Goal: Transaction & Acquisition: Purchase product/service

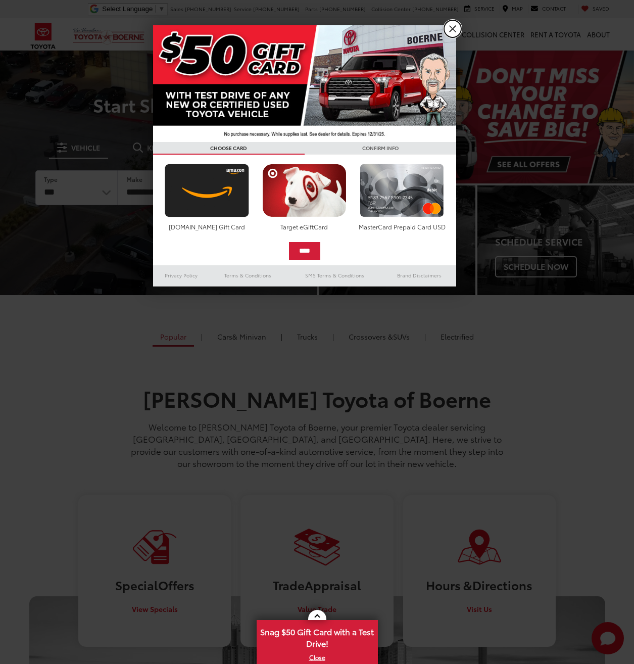
click at [451, 24] on link "X" at bounding box center [452, 28] width 17 height 17
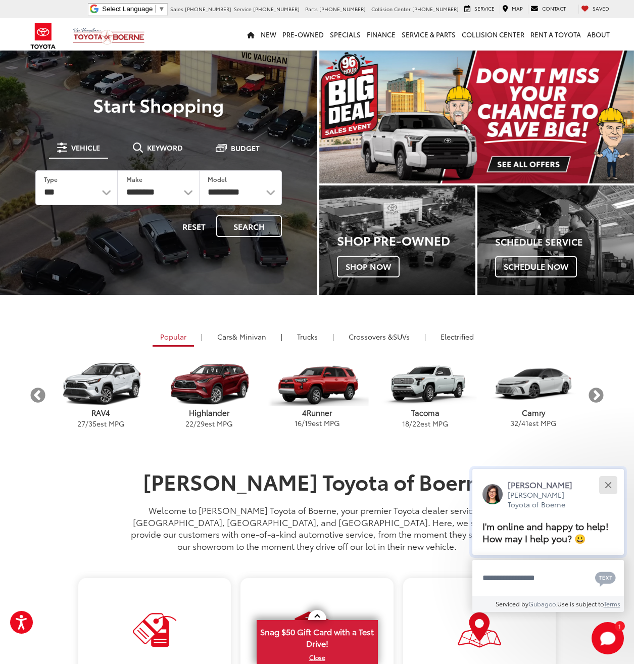
click at [607, 483] on div "Close" at bounding box center [608, 484] width 7 height 7
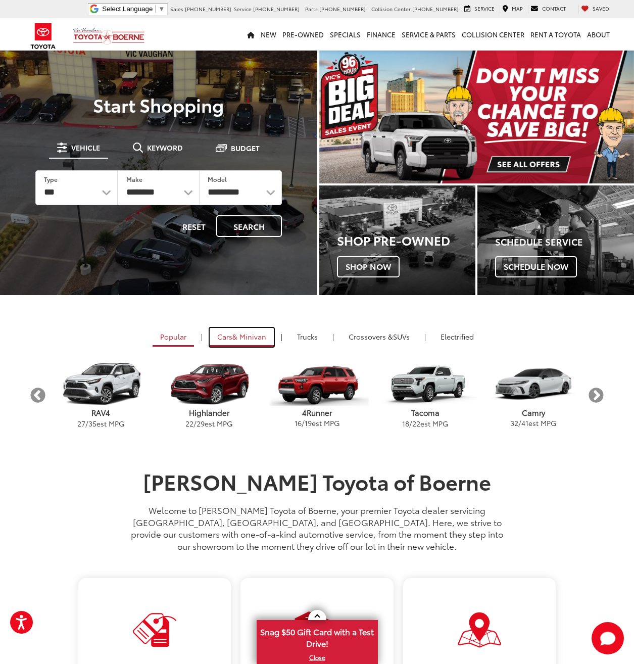
click at [238, 340] on span "& Minivan" at bounding box center [249, 336] width 34 height 10
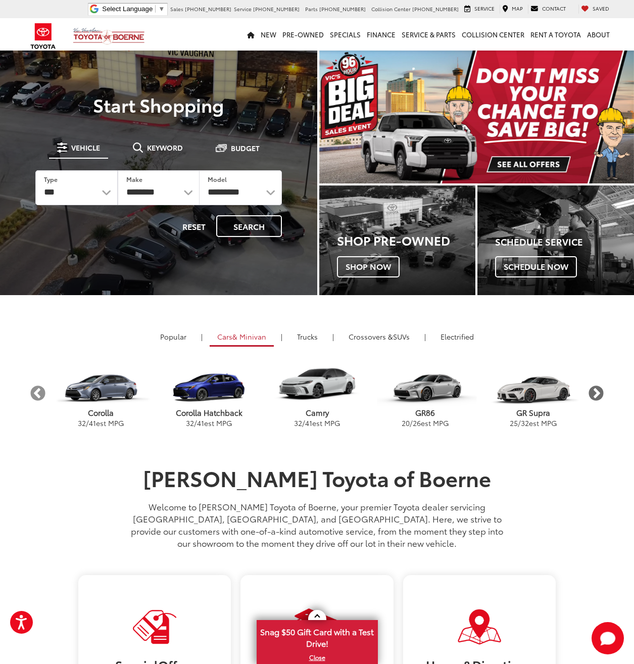
click at [589, 389] on button "Next" at bounding box center [597, 393] width 18 height 18
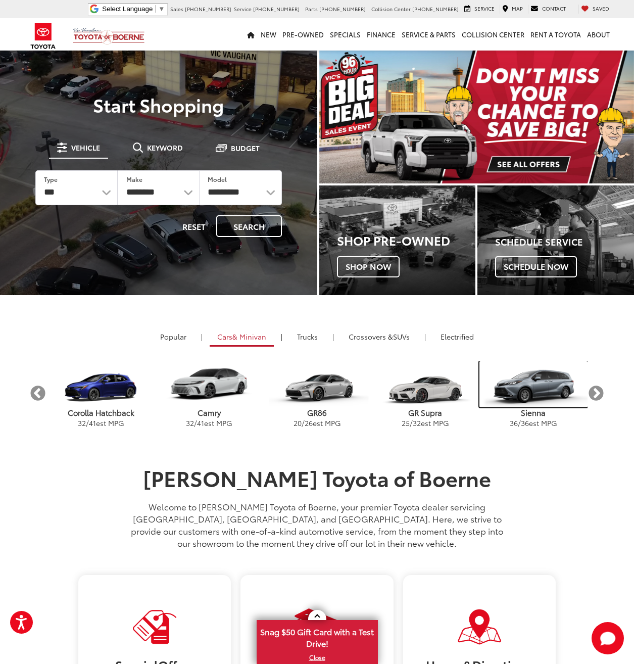
click at [543, 401] on img "carousel" at bounding box center [533, 384] width 108 height 46
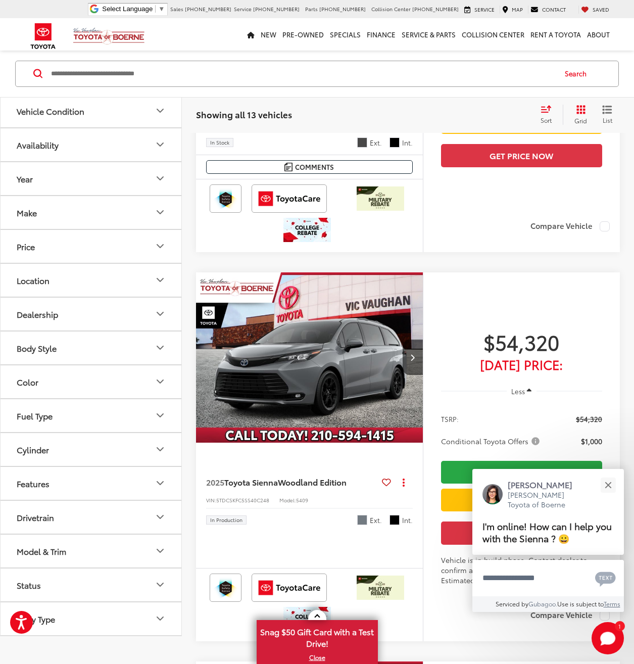
scroll to position [909, 0]
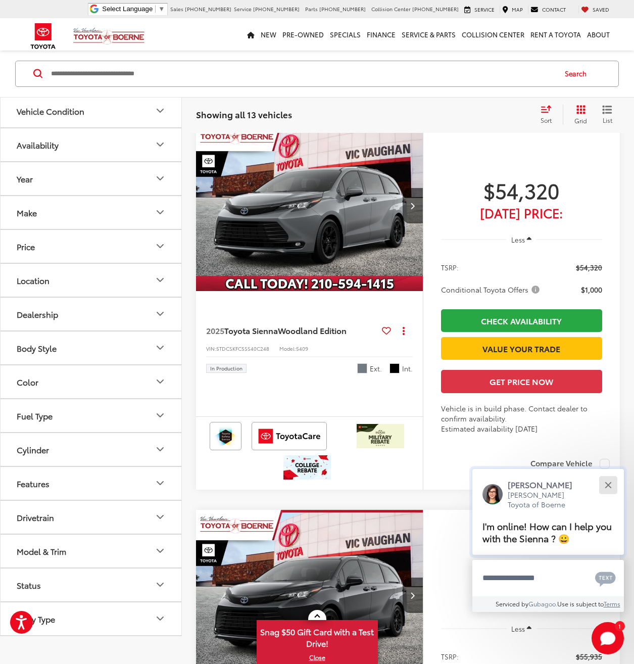
click at [607, 484] on div "Close" at bounding box center [608, 484] width 7 height 7
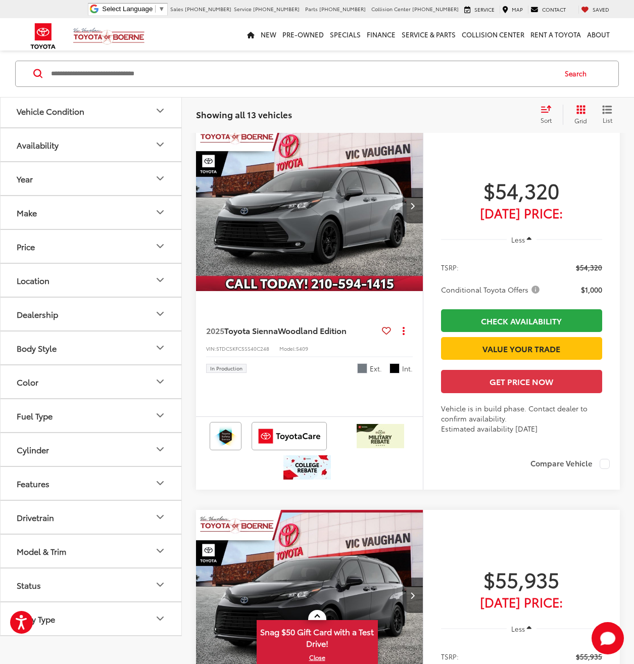
click at [152, 555] on button "Model & Trim" at bounding box center [92, 551] width 182 height 33
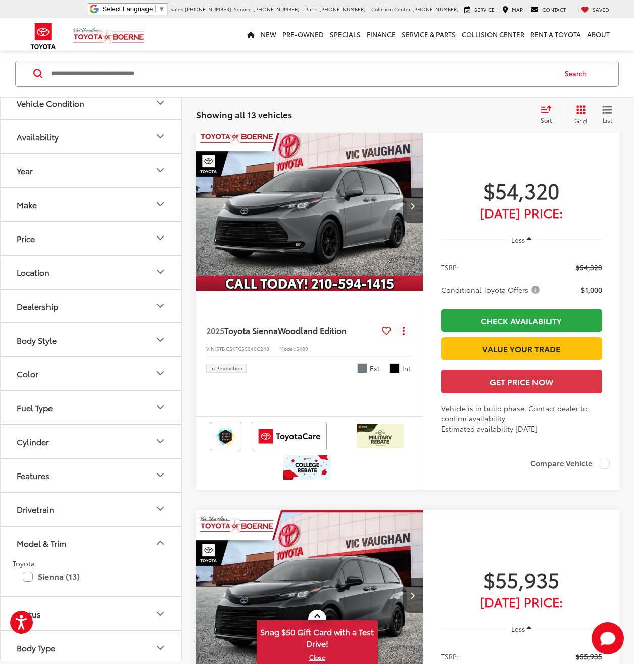
scroll to position [12, 0]
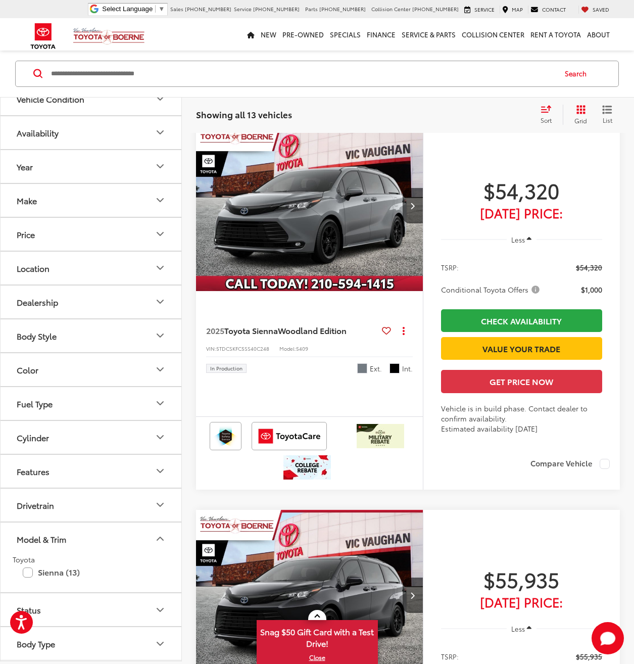
click at [160, 542] on icon "Model & Trim" at bounding box center [160, 539] width 12 height 12
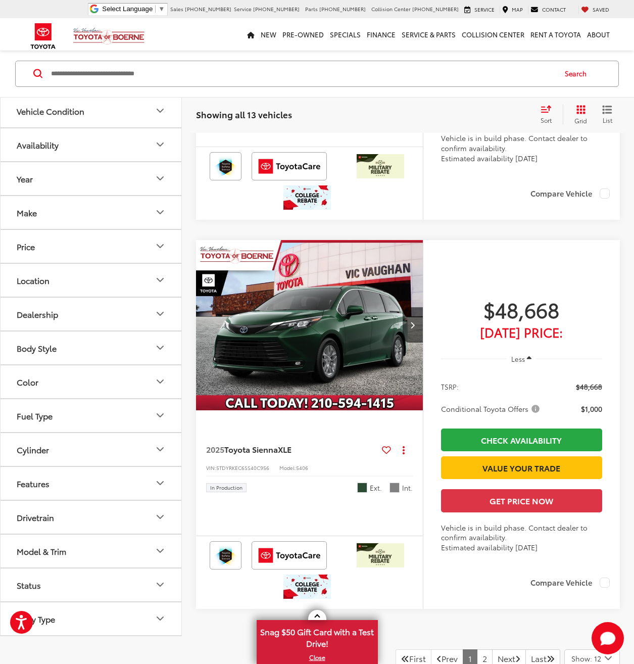
scroll to position [4345, 0]
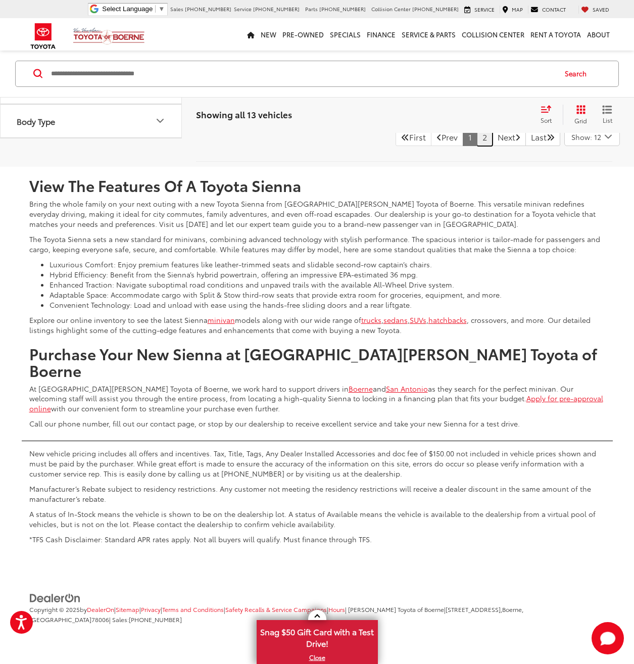
click at [477, 146] on link "2" at bounding box center [485, 137] width 16 height 18
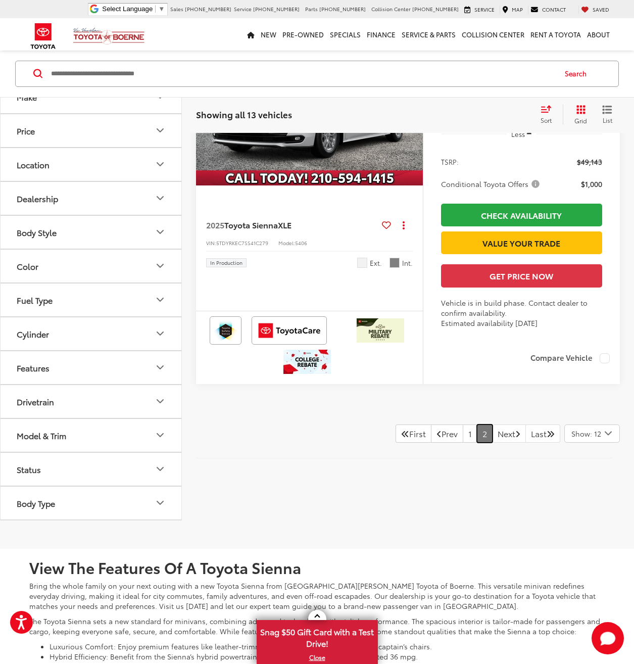
scroll to position [351, 0]
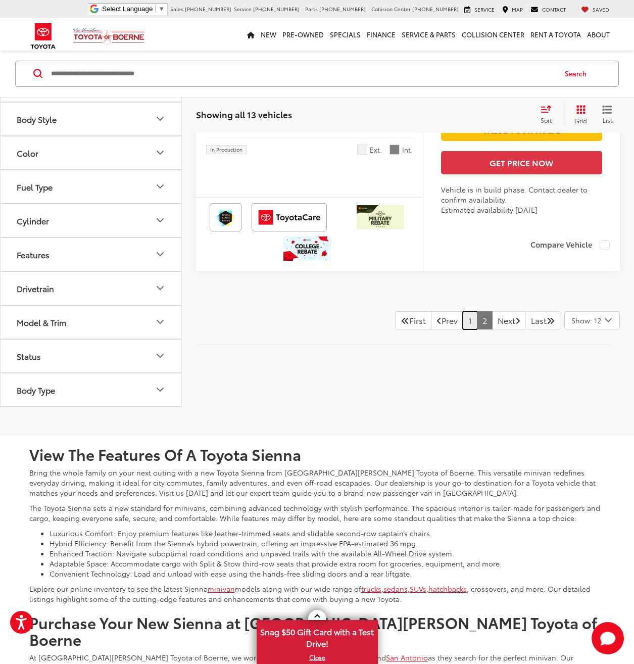
click at [463, 329] on link "1" at bounding box center [470, 320] width 15 height 18
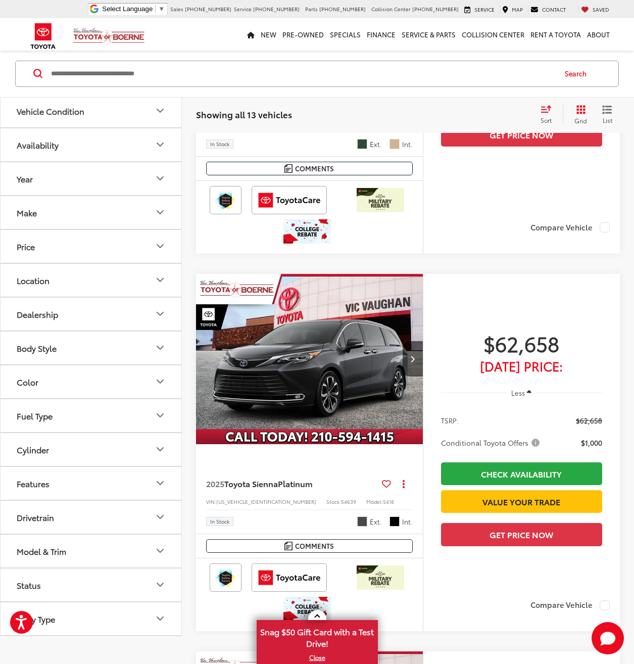
scroll to position [503, 0]
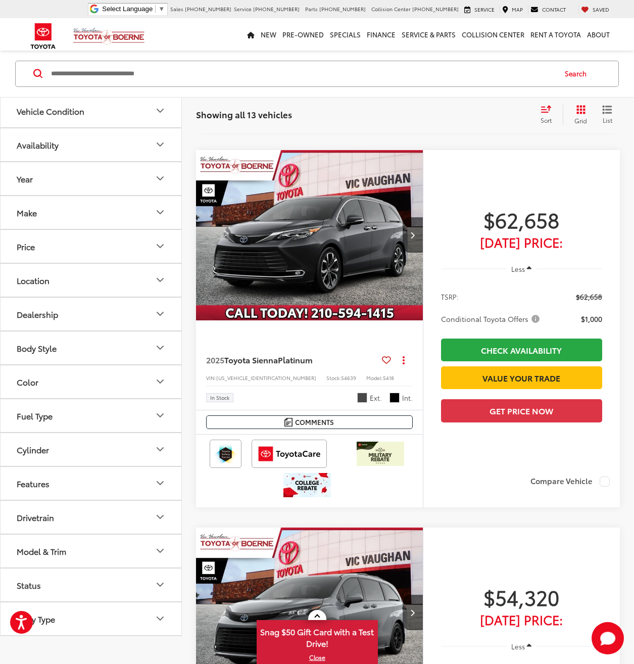
click at [533, 314] on span "Conditional Toyota Offers" at bounding box center [491, 319] width 101 height 10
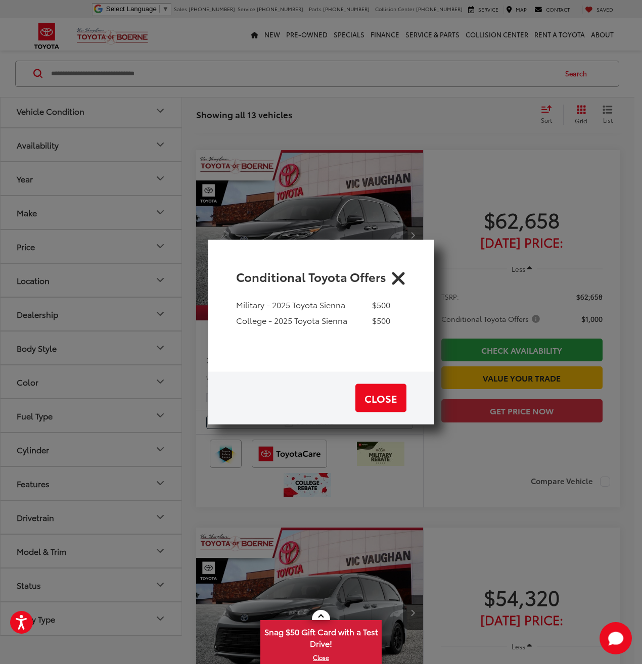
click at [404, 274] on icon "Close" at bounding box center [398, 276] width 16 height 16
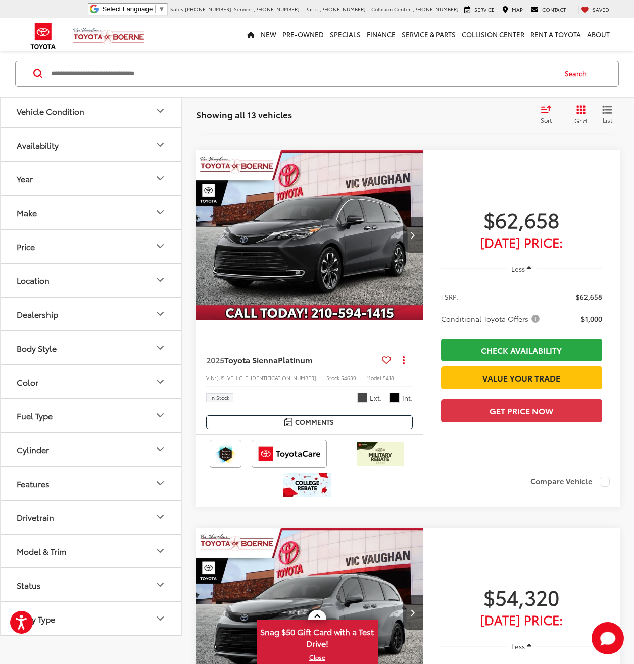
click at [324, 238] on img "2025 Toyota Sienna Platinum 0" at bounding box center [310, 235] width 228 height 171
